Goal: Information Seeking & Learning: Learn about a topic

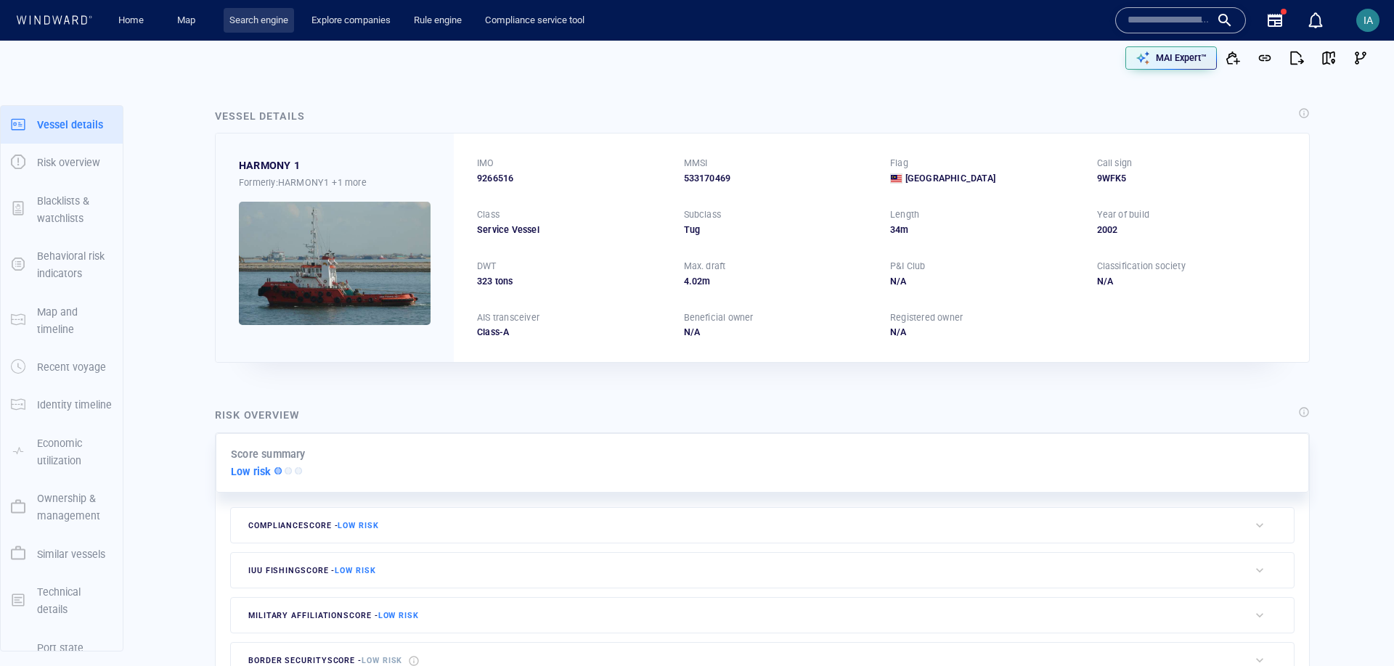
click at [259, 19] on link "Search engine" at bounding box center [259, 20] width 70 height 25
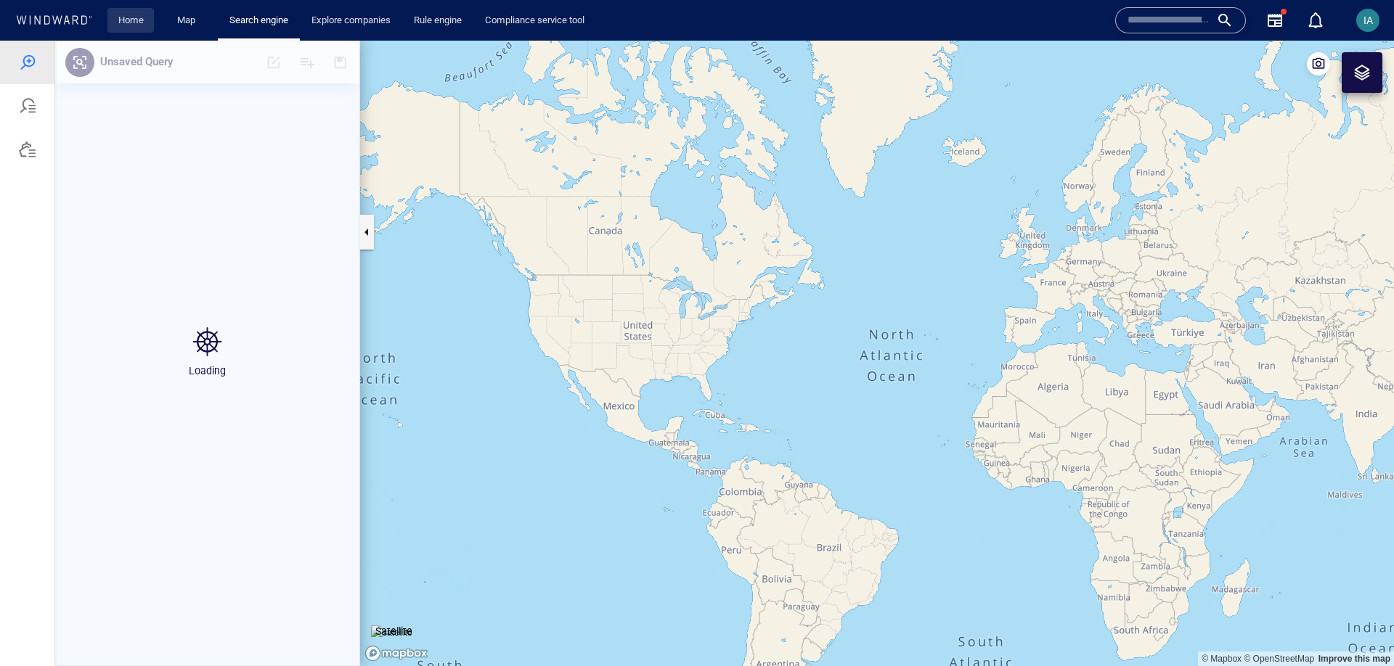
click at [149, 12] on link "Home" at bounding box center [131, 20] width 37 height 25
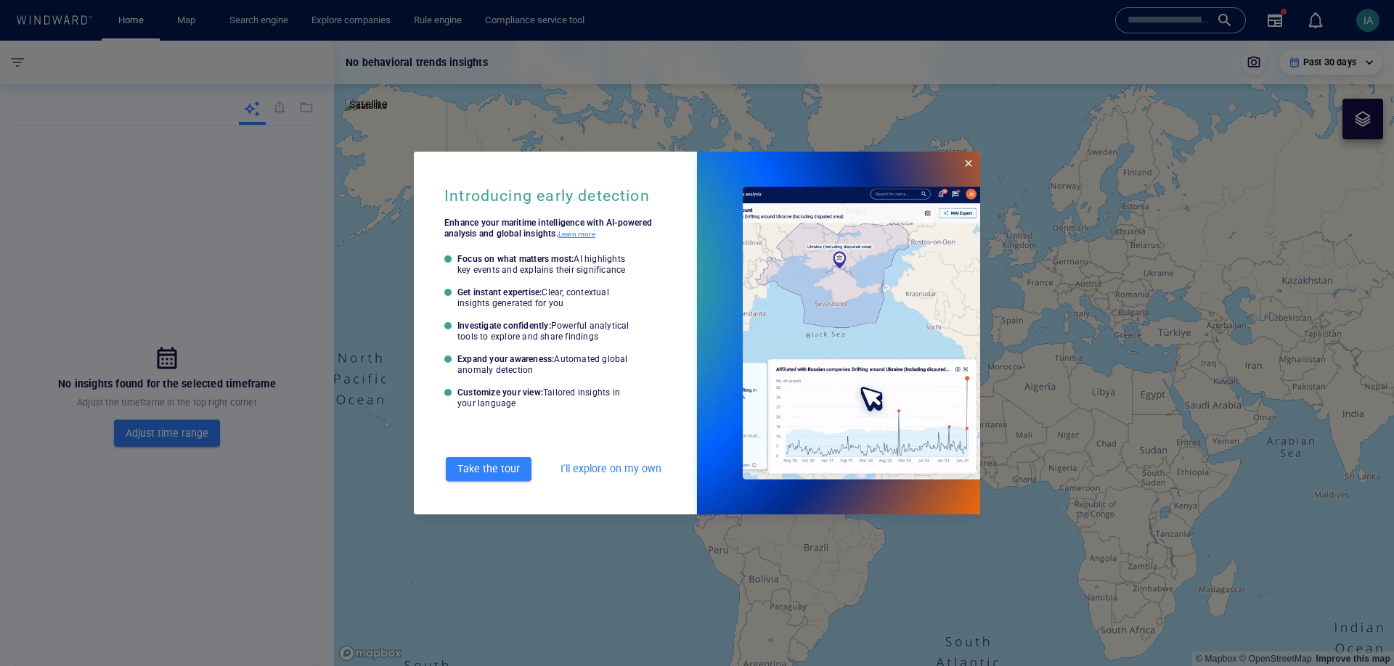
click at [966, 166] on span "Close" at bounding box center [969, 164] width 12 height 12
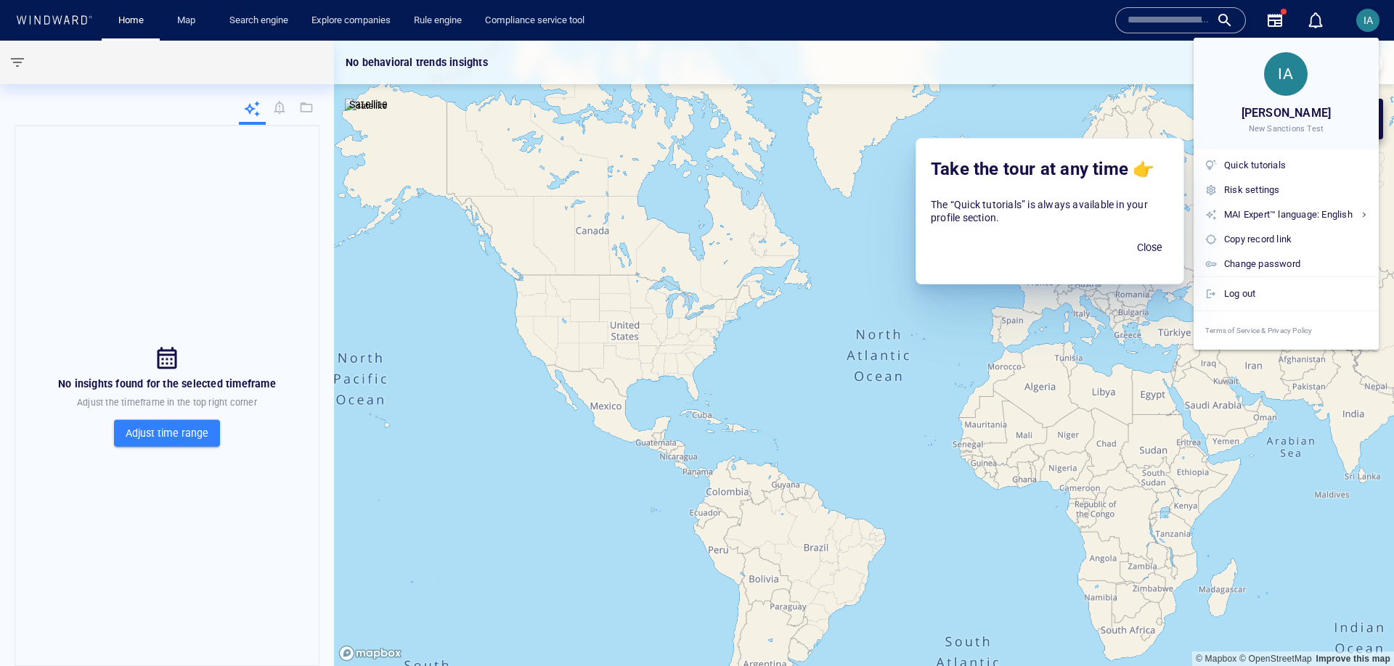
click at [281, 107] on div at bounding box center [697, 333] width 1394 height 666
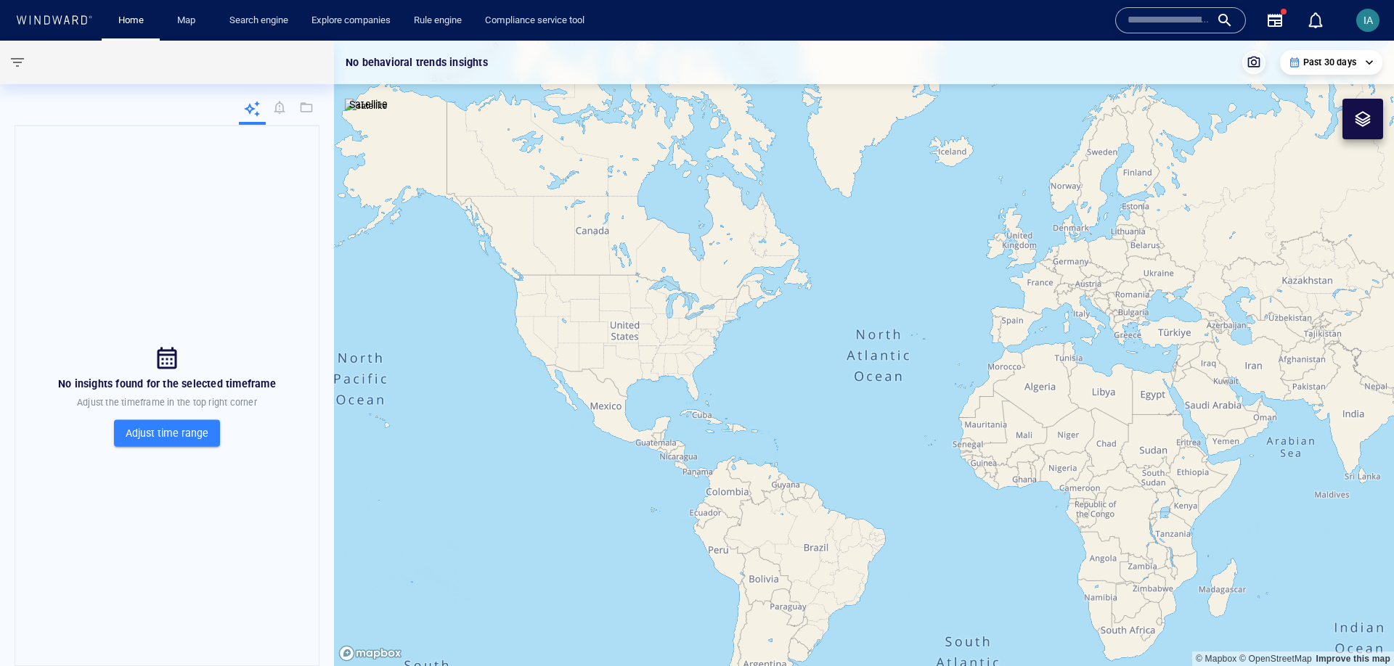
click at [166, 168] on div "No insights found for the selected timeframe Adjust the timeframe in the top ri…" at bounding box center [167, 396] width 305 height 541
click at [1308, 9] on link "0" at bounding box center [1315, 20] width 23 height 23
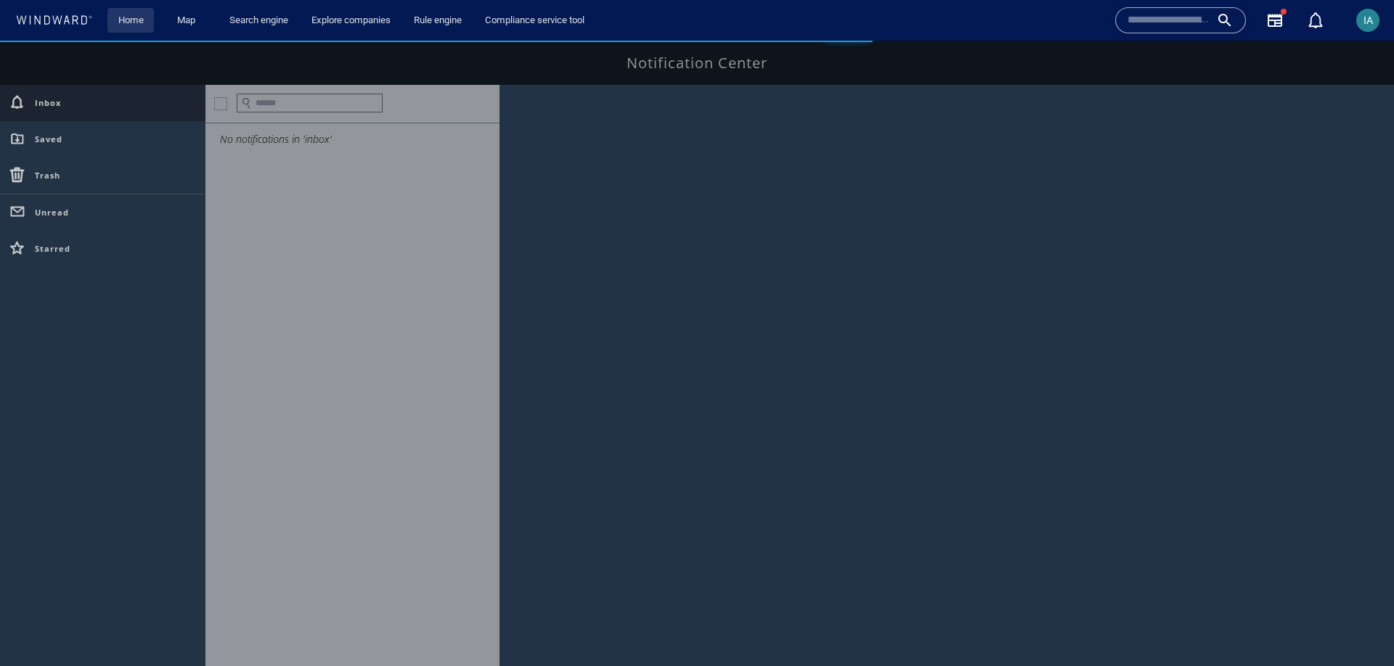
drag, startPoint x: 136, startPoint y: 36, endPoint x: 136, endPoint y: 27, distance: 9.4
click at [136, 29] on div "Home" at bounding box center [131, 20] width 58 height 41
click at [136, 26] on link "Home" at bounding box center [131, 20] width 37 height 25
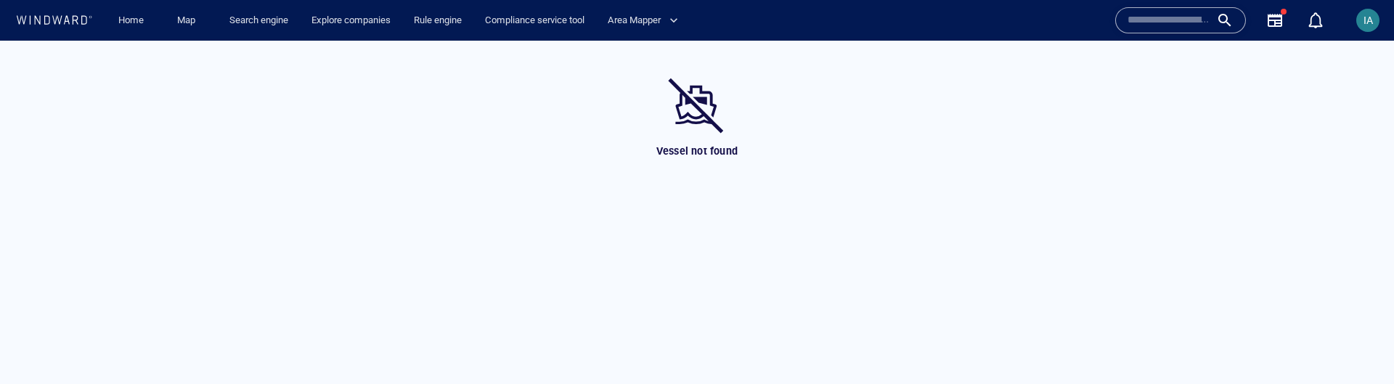
click at [863, 235] on div "Vessel not found" at bounding box center [697, 212] width 1394 height 343
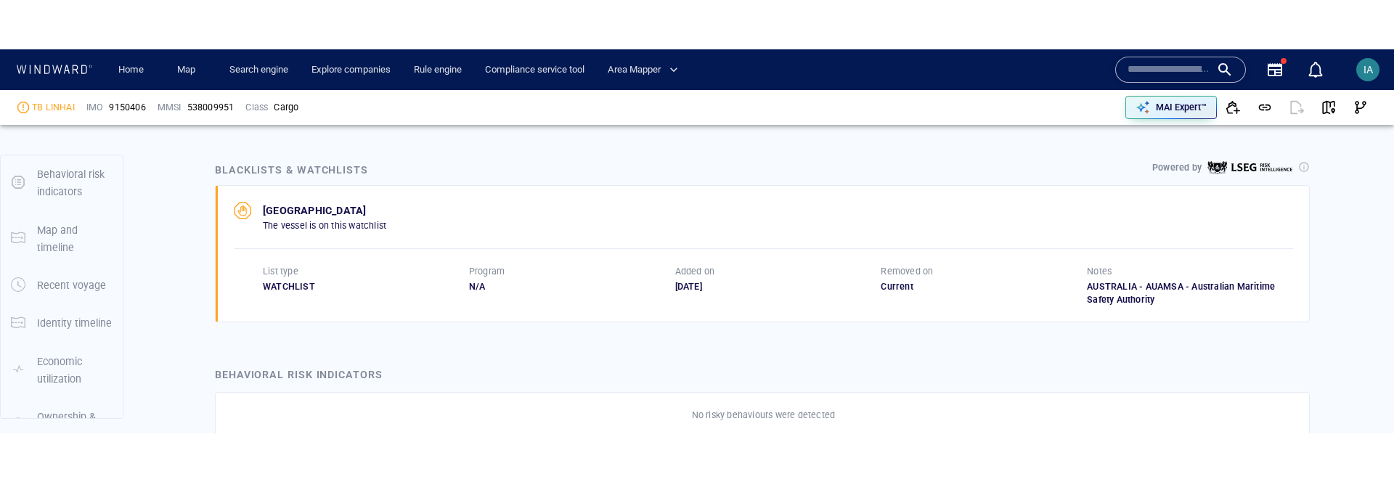
scroll to position [722, 0]
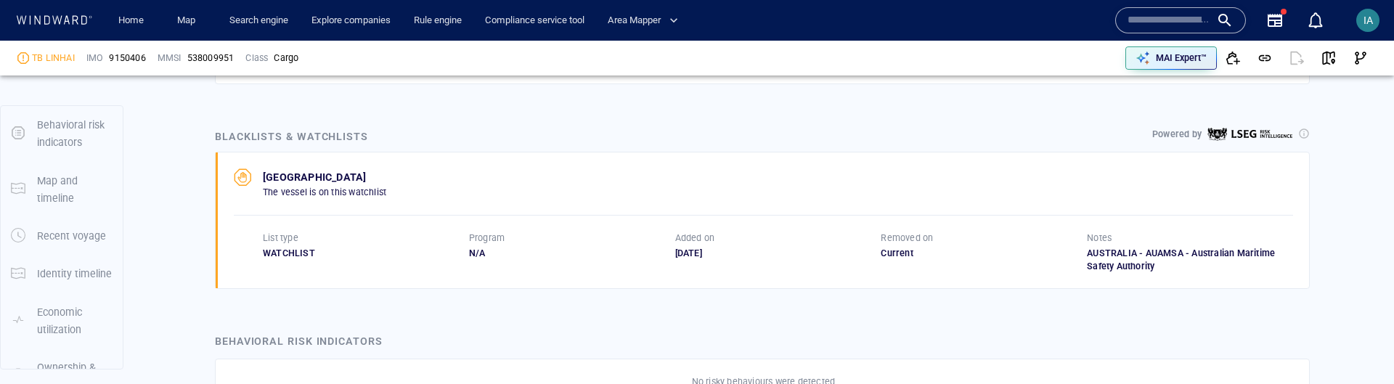
click at [298, 172] on p "AUSTRALIA" at bounding box center [324, 176] width 123 height 17
click at [436, 176] on div "AUSTRALIA The vessel is on this watchlist" at bounding box center [763, 183] width 1059 height 30
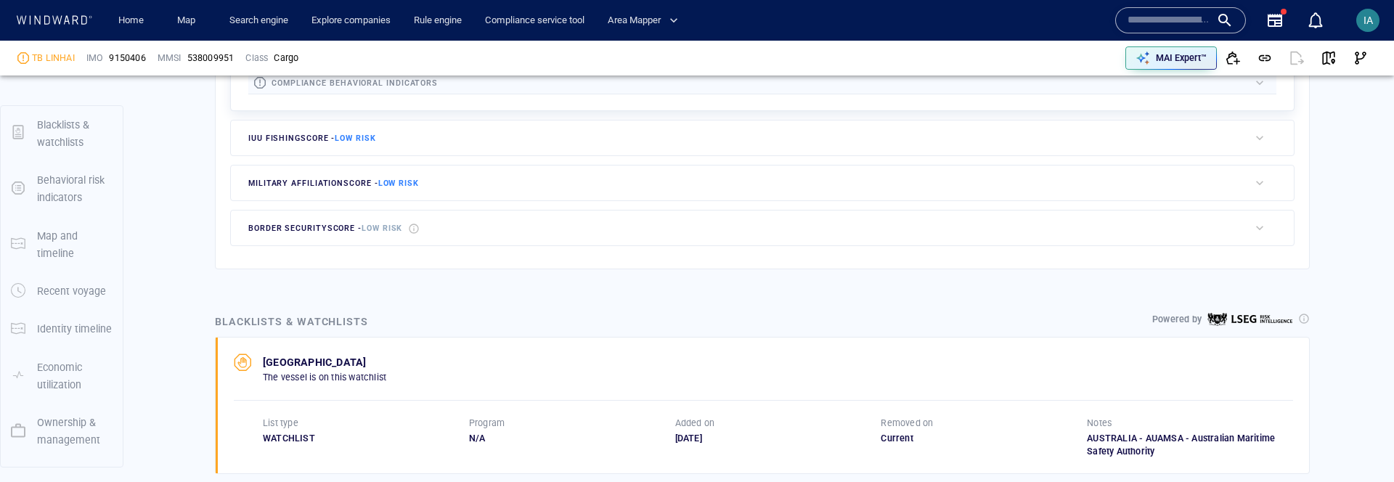
scroll to position [539, 0]
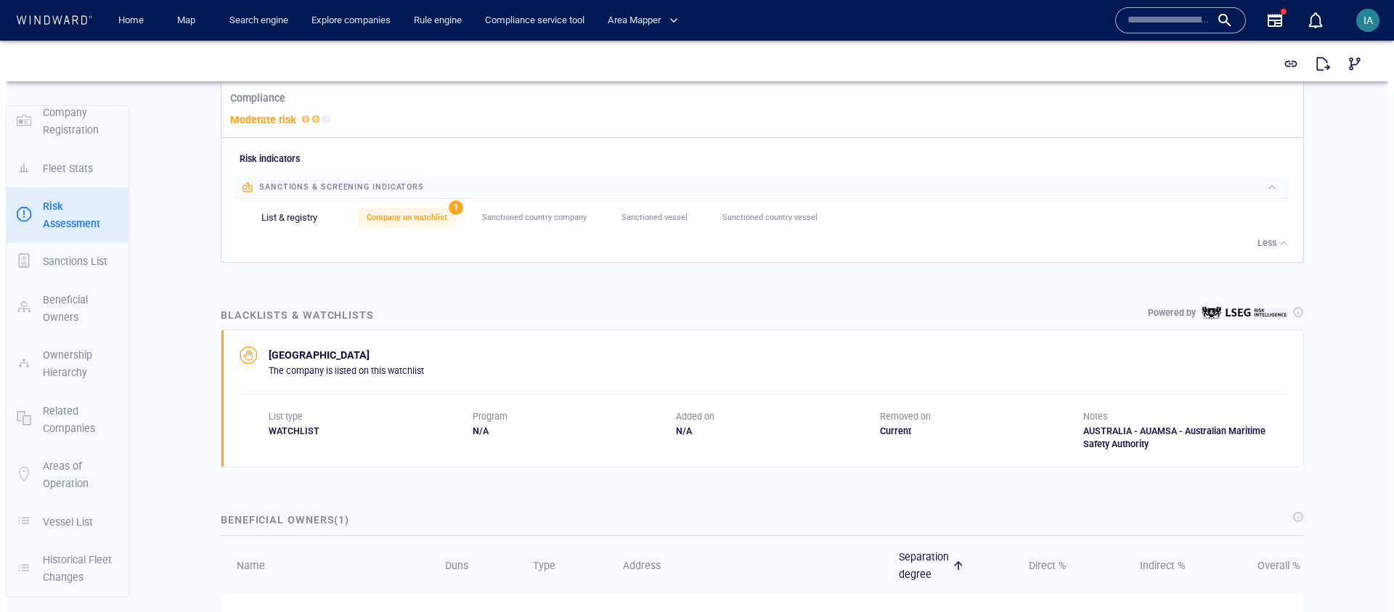
scroll to position [621, 0]
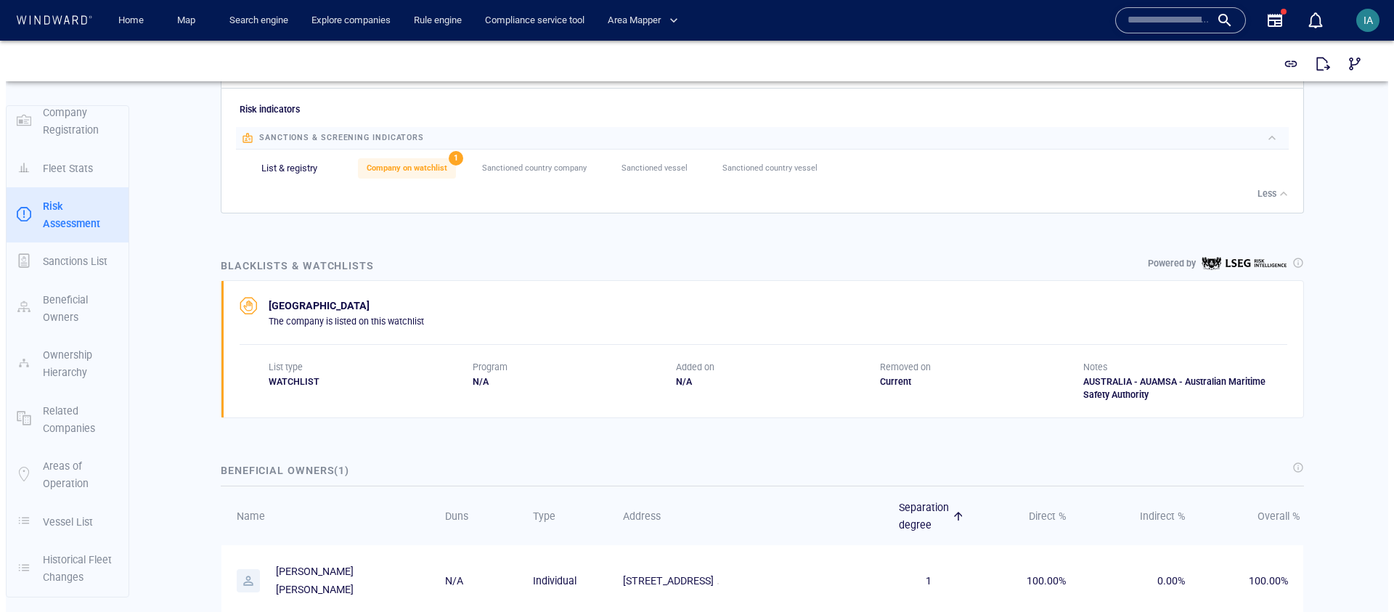
click at [296, 301] on p "[GEOGRAPHIC_DATA]" at bounding box center [346, 305] width 155 height 17
click at [1342, 287] on div "Company Details Natsea Pty. Ltd. DUNS 747208692 Email N/A Website [DOMAIN_NAME]…" at bounding box center [762, 372] width 1252 height 1805
drag, startPoint x: 276, startPoint y: 300, endPoint x: 394, endPoint y: 298, distance: 118.3
click at [383, 298] on p "[GEOGRAPHIC_DATA]" at bounding box center [346, 305] width 155 height 17
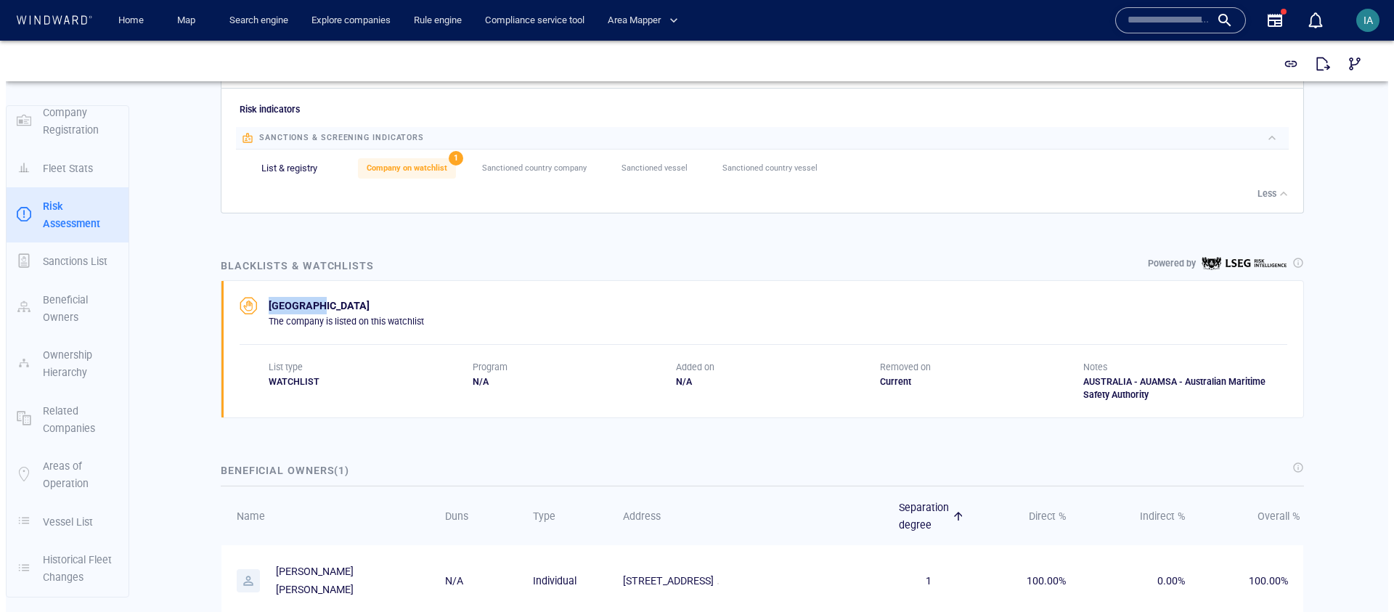
drag, startPoint x: 418, startPoint y: 299, endPoint x: 361, endPoint y: 301, distance: 57.4
click at [417, 299] on p "[GEOGRAPHIC_DATA]" at bounding box center [346, 305] width 155 height 17
click at [306, 302] on p "[GEOGRAPHIC_DATA]" at bounding box center [346, 305] width 155 height 17
click at [1350, 303] on div "Company Details Natsea Pty. Ltd. DUNS 747208692 Email N/A Website [DOMAIN_NAME]…" at bounding box center [762, 372] width 1252 height 1805
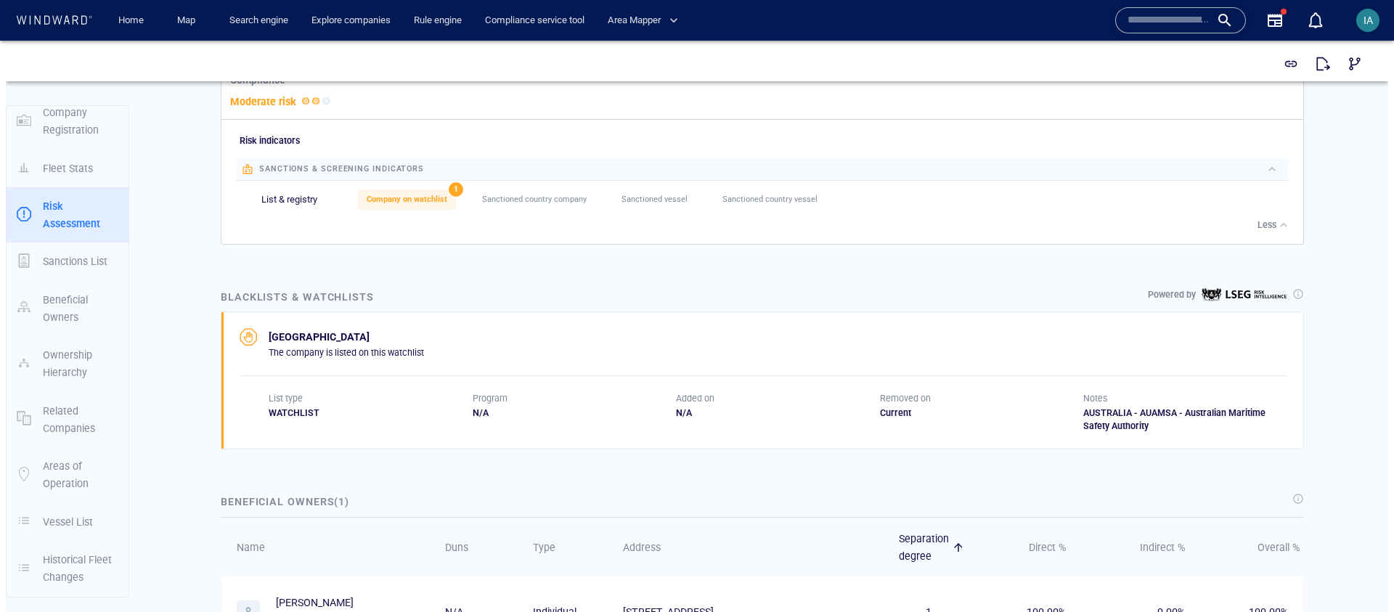
scroll to position [602, 0]
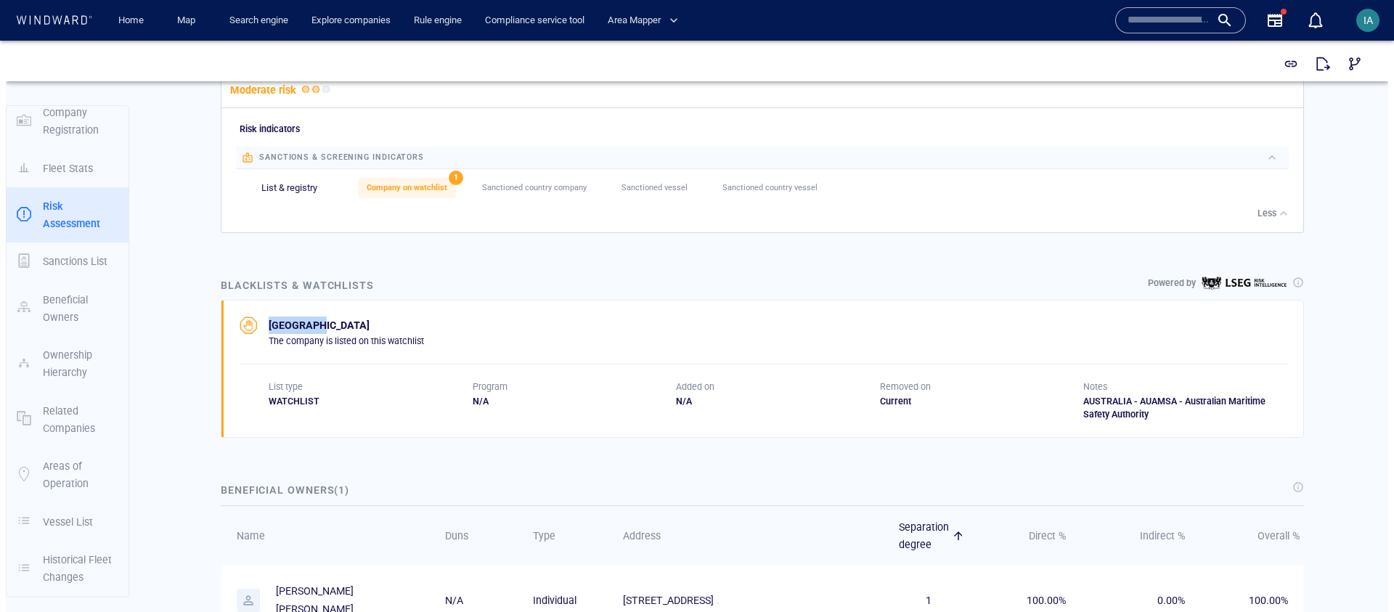
drag, startPoint x: 324, startPoint y: 319, endPoint x: 258, endPoint y: 319, distance: 66.1
click at [258, 319] on div "AUSTRALIA The company is listed on this watchlist" at bounding box center [332, 332] width 184 height 30
click at [298, 318] on p "[GEOGRAPHIC_DATA]" at bounding box center [346, 325] width 155 height 17
click at [282, 319] on p "[GEOGRAPHIC_DATA]" at bounding box center [346, 325] width 155 height 17
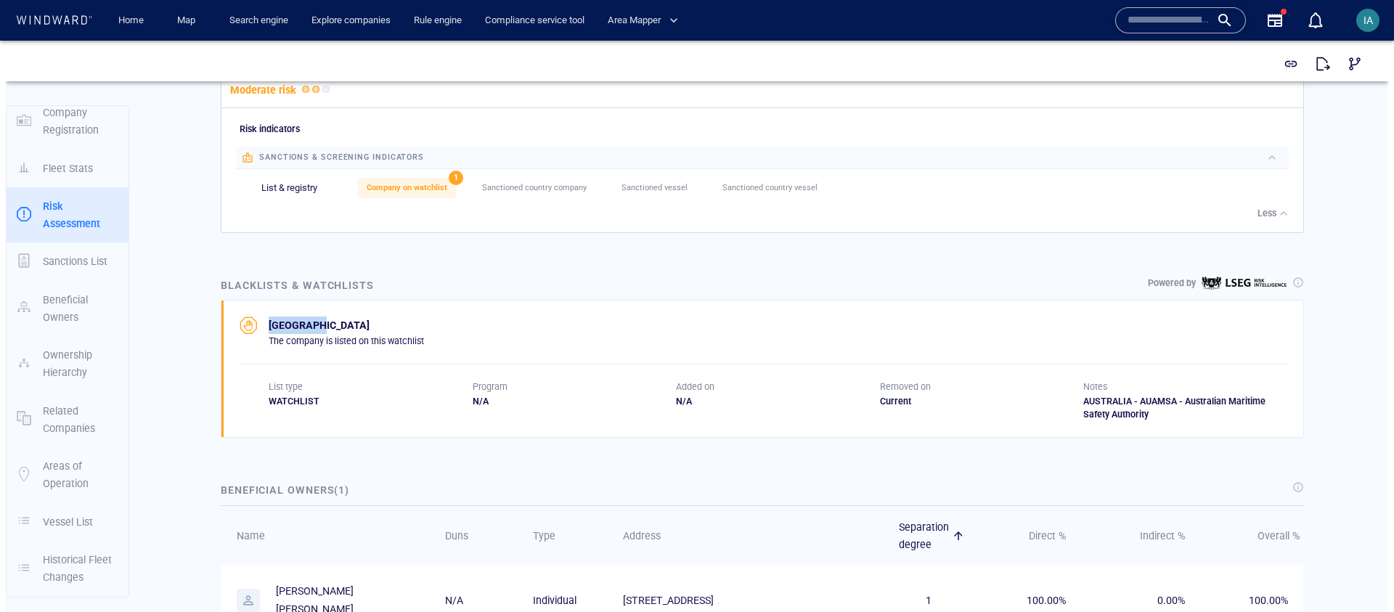
click at [355, 319] on p "[GEOGRAPHIC_DATA]" at bounding box center [346, 325] width 155 height 17
click at [283, 319] on p "[GEOGRAPHIC_DATA]" at bounding box center [346, 325] width 155 height 17
click at [322, 319] on p "[GEOGRAPHIC_DATA]" at bounding box center [346, 325] width 155 height 17
drag, startPoint x: 338, startPoint y: 319, endPoint x: 266, endPoint y: 319, distance: 72.6
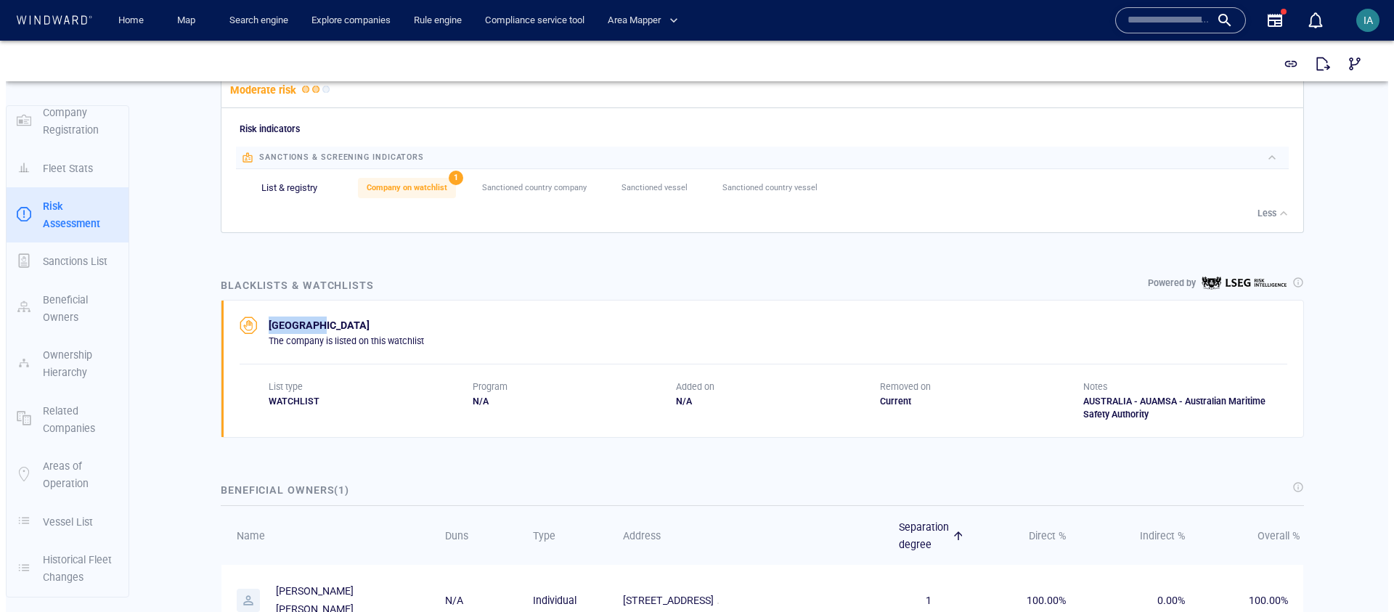
click at [269, 319] on p "[GEOGRAPHIC_DATA]" at bounding box center [346, 325] width 155 height 17
click at [303, 322] on p "[GEOGRAPHIC_DATA]" at bounding box center [346, 325] width 155 height 17
copy p "[GEOGRAPHIC_DATA]"
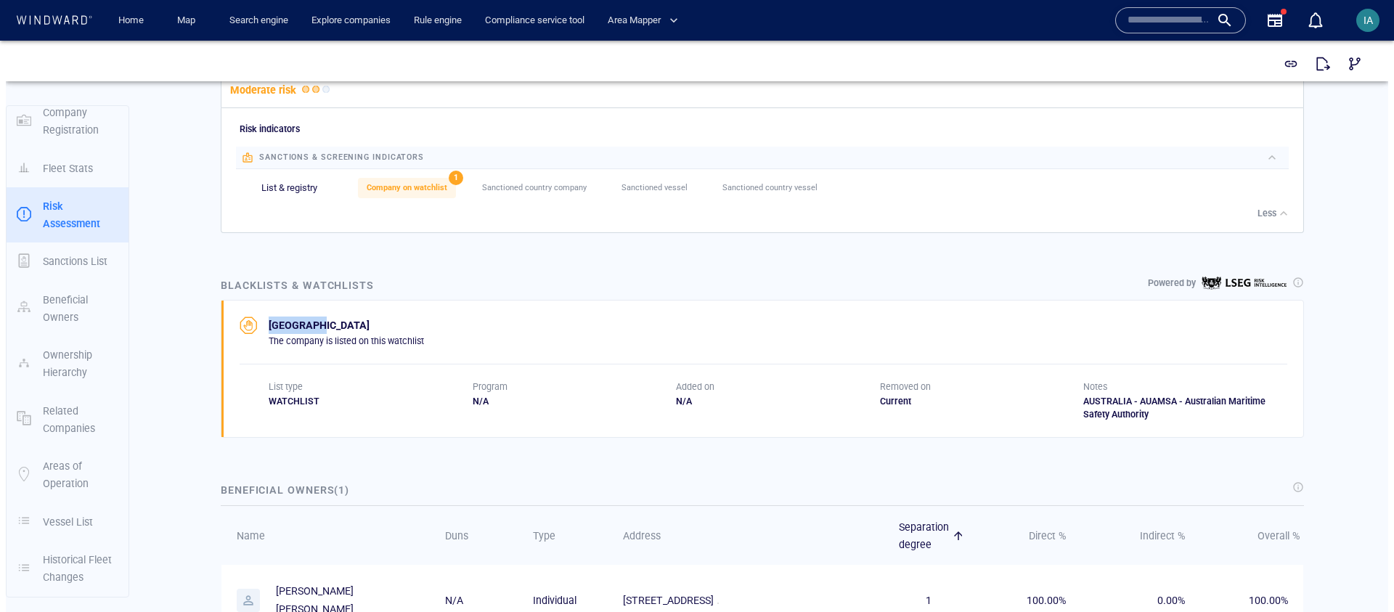
click at [309, 318] on p "[GEOGRAPHIC_DATA]" at bounding box center [346, 325] width 155 height 17
